Goal: Information Seeking & Learning: Check status

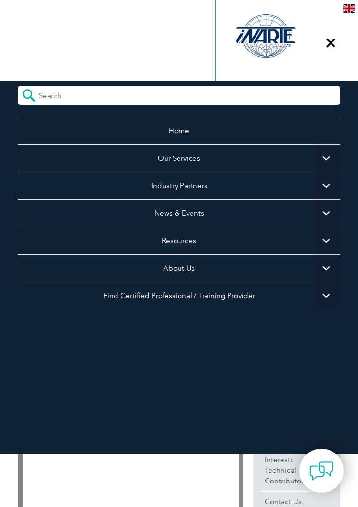
click at [327, 48] on div "▼" at bounding box center [331, 43] width 26 height 48
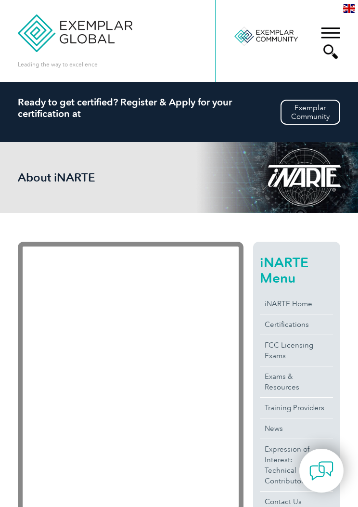
click at [351, 8] on img at bounding box center [349, 8] width 12 height 9
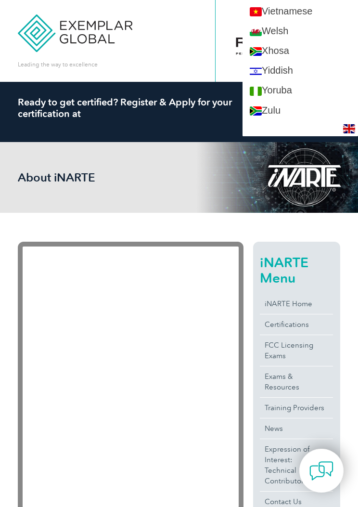
scroll to position [1922, 0]
click at [170, 73] on div "Leading the way to excellence Search Login to the Community ▼" at bounding box center [179, 41] width 323 height 82
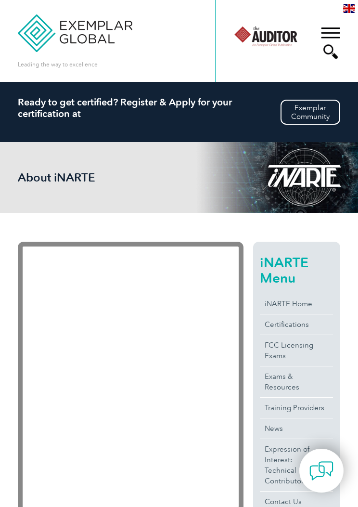
click at [335, 33] on div "▼" at bounding box center [331, 43] width 26 height 48
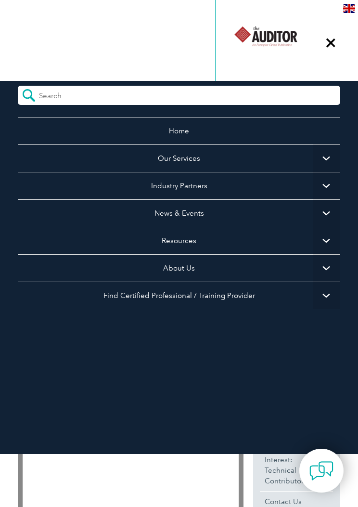
click at [330, 46] on div "▼" at bounding box center [331, 43] width 26 height 48
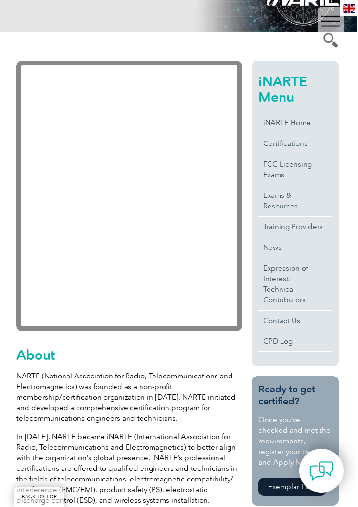
scroll to position [181, 1]
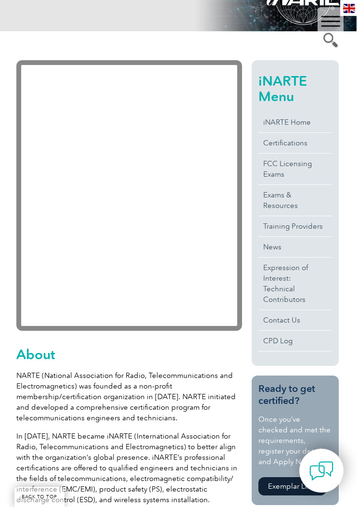
click at [286, 143] on link "Certifications" at bounding box center [294, 143] width 73 height 20
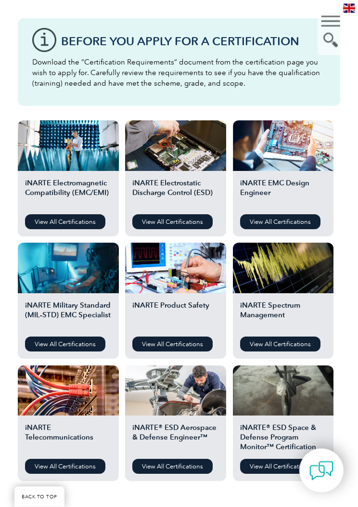
scroll to position [259, 0]
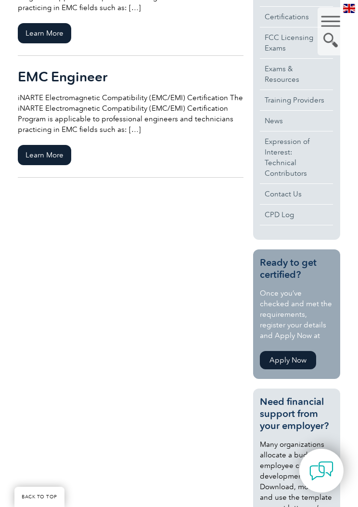
scroll to position [319, 0]
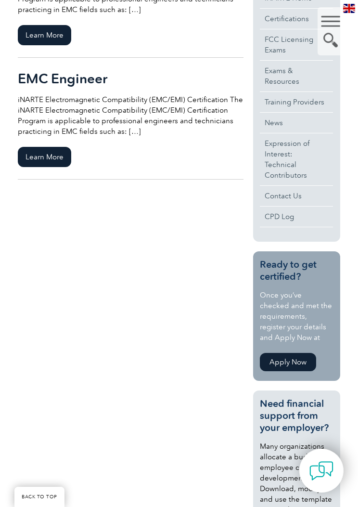
click at [26, 158] on span "Learn More" at bounding box center [44, 157] width 53 height 20
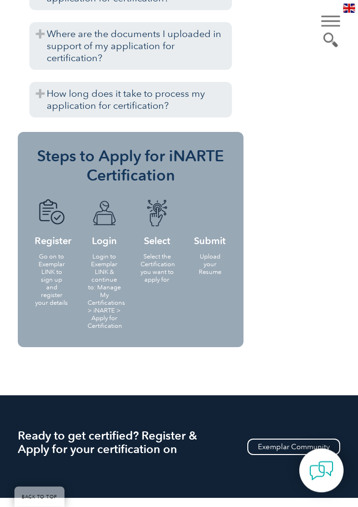
scroll to position [1524, 0]
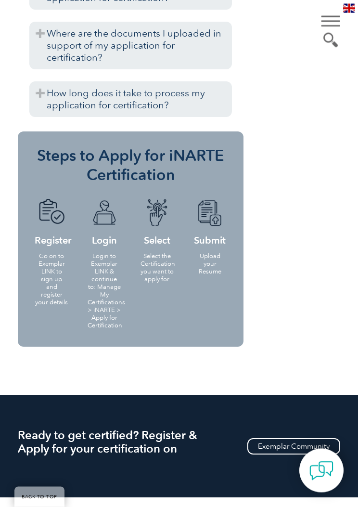
click at [96, 199] on img at bounding box center [105, 213] width 34 height 28
click at [95, 253] on p "Login to Exemplar LINK & continue to: Manage My Certifications > iNARTE > Apply…" at bounding box center [105, 291] width 34 height 77
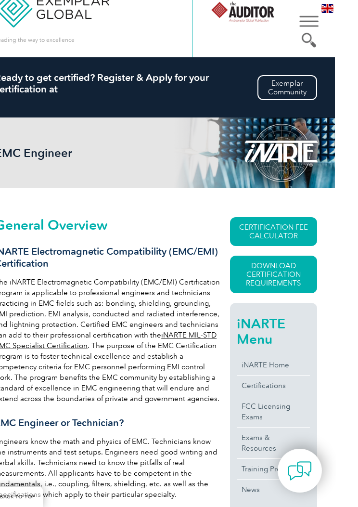
scroll to position [0, 1]
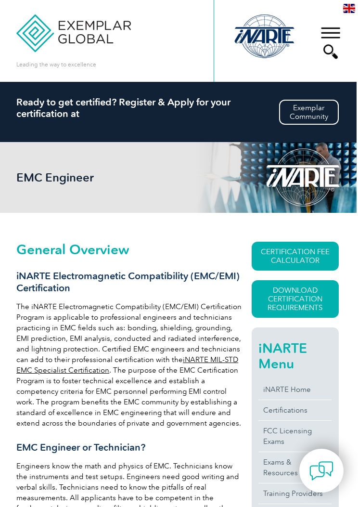
click at [333, 29] on div "▼" at bounding box center [331, 43] width 26 height 48
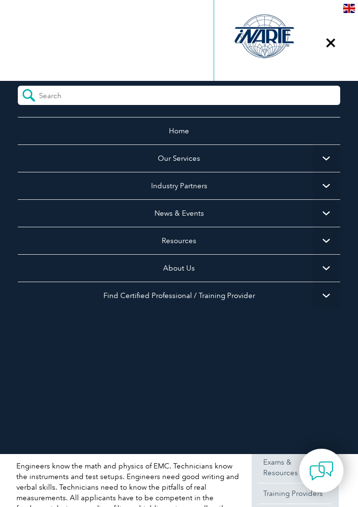
click at [333, 44] on div "▼" at bounding box center [331, 43] width 26 height 48
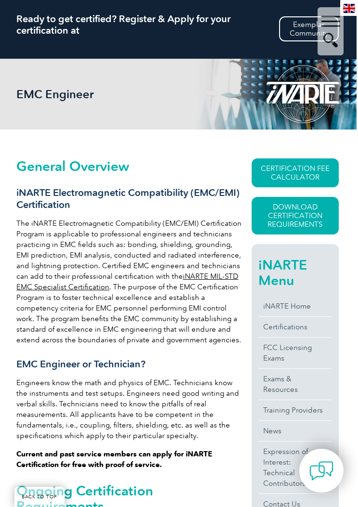
scroll to position [84, 1]
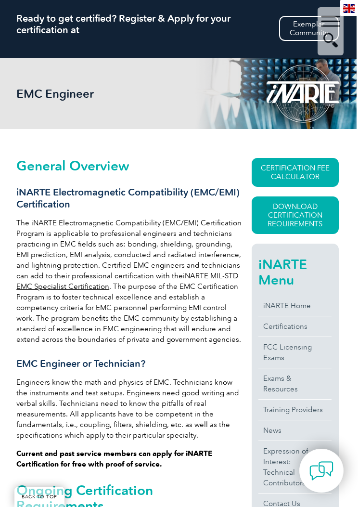
click at [322, 175] on link "CERTIFICATION FEE CALCULATOR" at bounding box center [295, 172] width 87 height 29
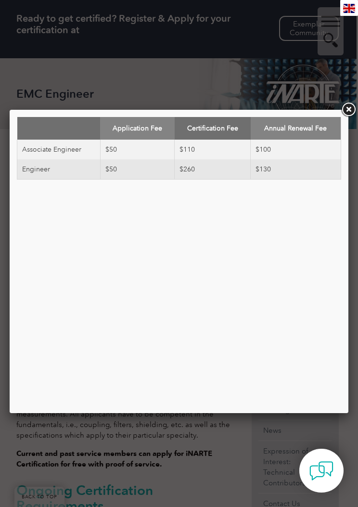
click at [348, 115] on link at bounding box center [348, 109] width 17 height 17
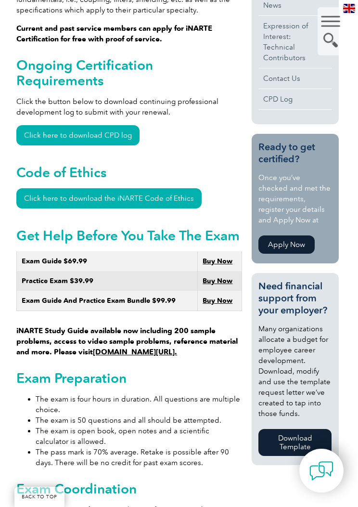
scroll to position [508, 1]
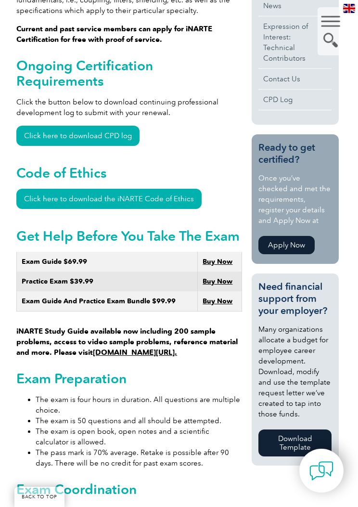
click at [38, 126] on link "Click here to download CPD log" at bounding box center [77, 136] width 123 height 20
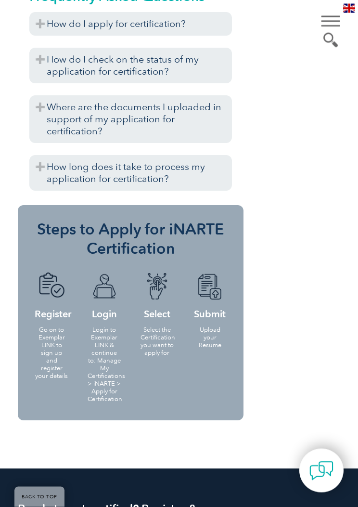
scroll to position [1451, 0]
click at [90, 272] on h4 "Login" at bounding box center [105, 295] width 34 height 46
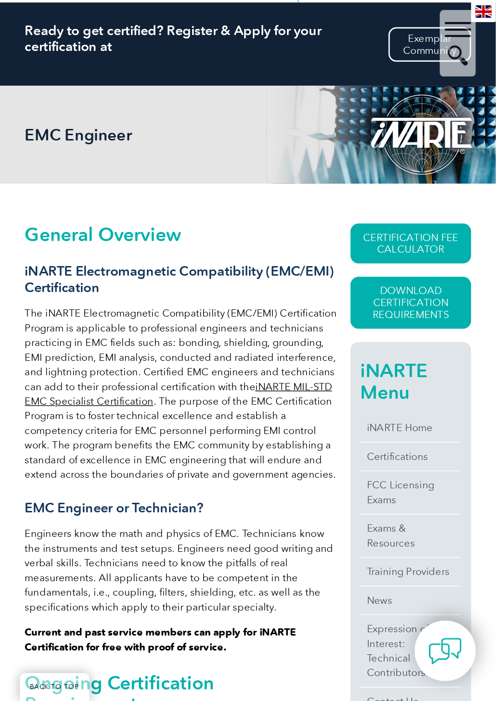
scroll to position [0, 0]
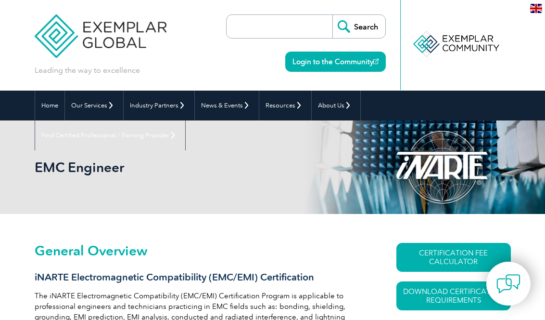
click at [349, 62] on link "Login to the Community" at bounding box center [335, 62] width 101 height 20
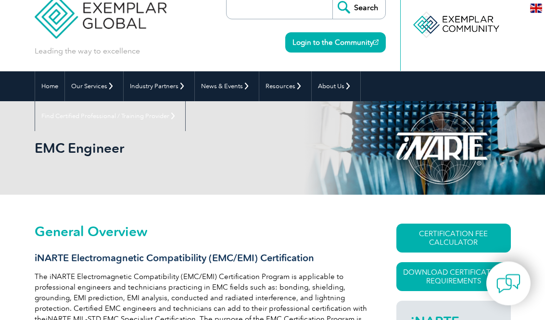
scroll to position [19, 0]
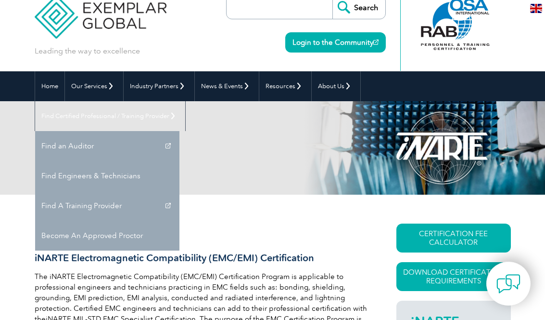
click at [180, 161] on link "Find Engineers & Technicians" at bounding box center [107, 176] width 144 height 30
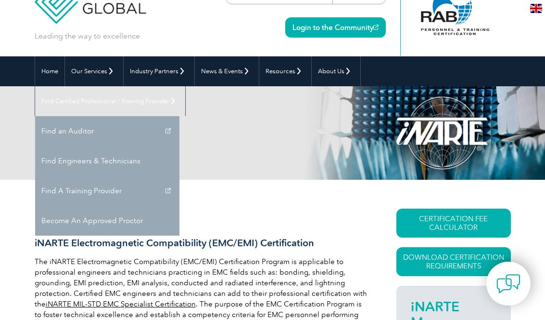
scroll to position [36, 0]
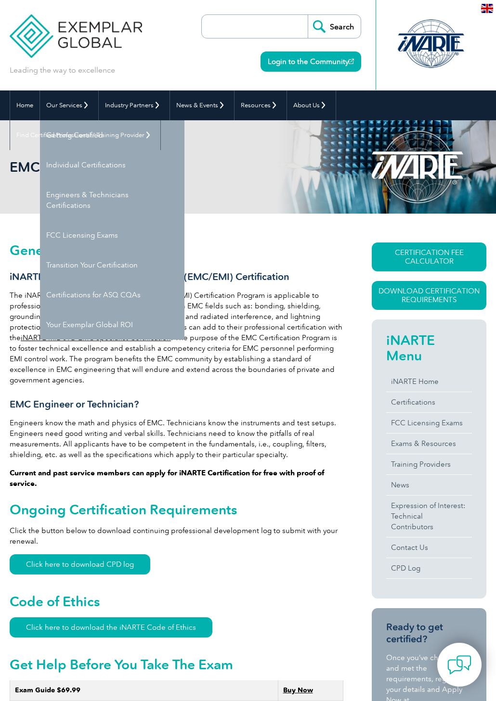
click at [76, 200] on link "Engineers & Technicians Certifications" at bounding box center [112, 200] width 144 height 40
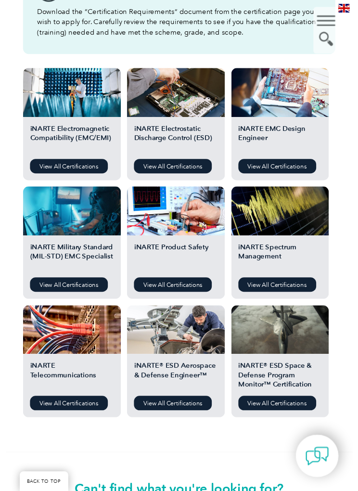
scroll to position [325, 0]
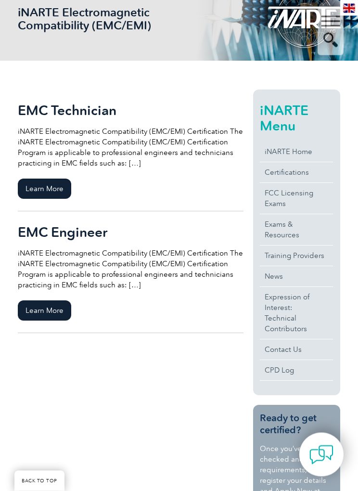
scroll to position [171, 0]
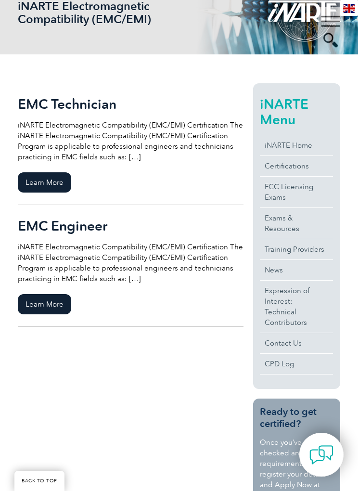
click at [39, 306] on span "Learn More" at bounding box center [44, 304] width 53 height 20
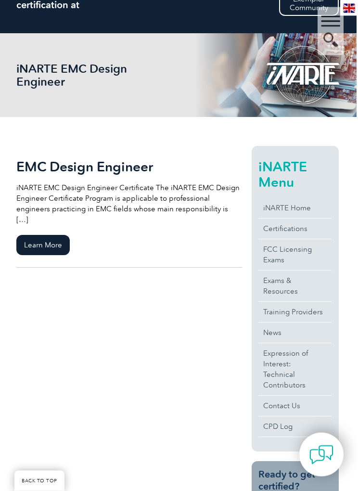
scroll to position [109, 1]
click at [33, 237] on span "Learn More" at bounding box center [42, 245] width 53 height 20
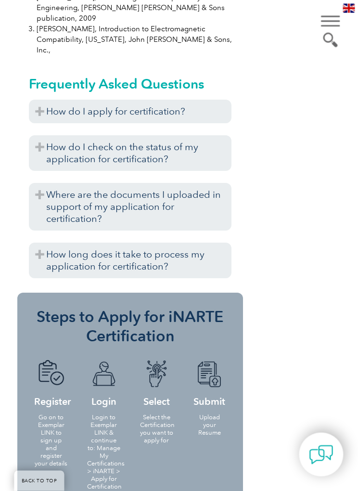
scroll to position [1363, 0]
click at [203, 135] on h3 "How do I check on the status of my application for certification?" at bounding box center [130, 153] width 203 height 36
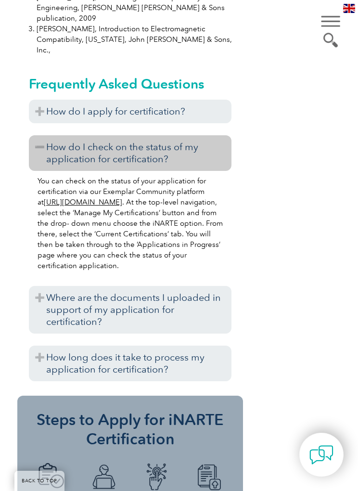
click at [122, 198] on link "[URL][DOMAIN_NAME]" at bounding box center [83, 202] width 78 height 9
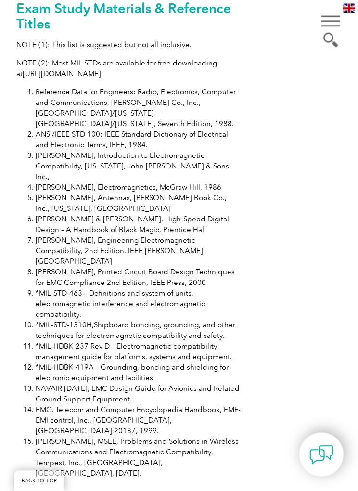
scroll to position [1028, 1]
